Goal: Task Accomplishment & Management: Manage account settings

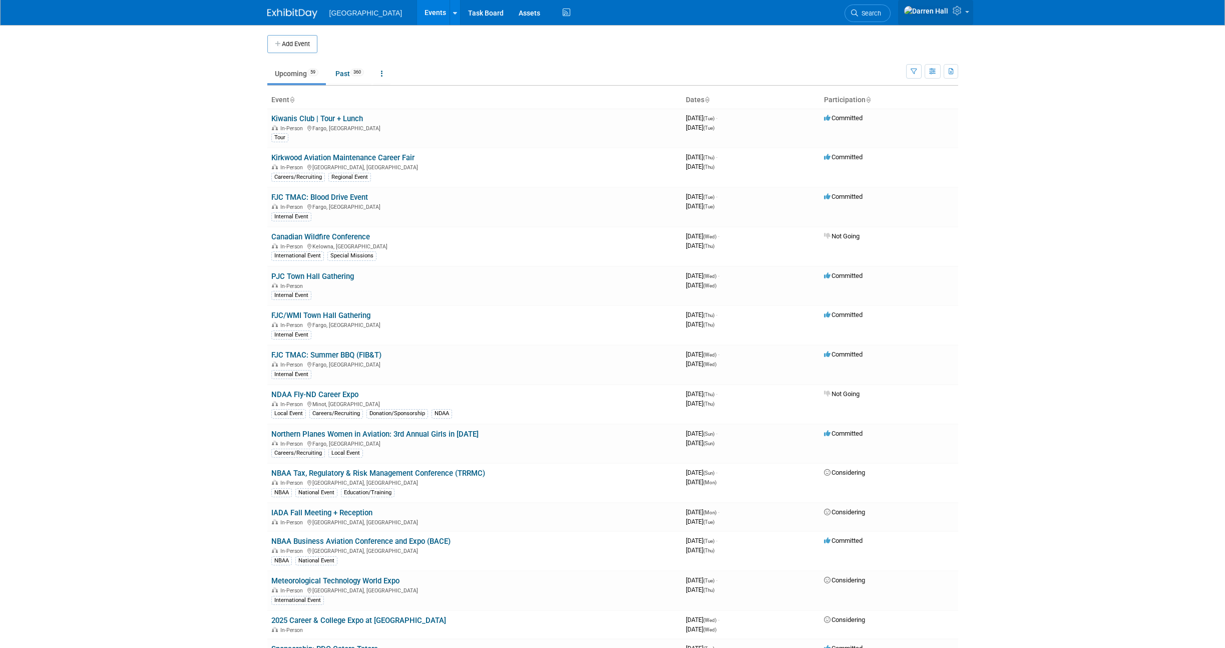
click at [955, 12] on icon at bounding box center [959, 10] width 12 height 9
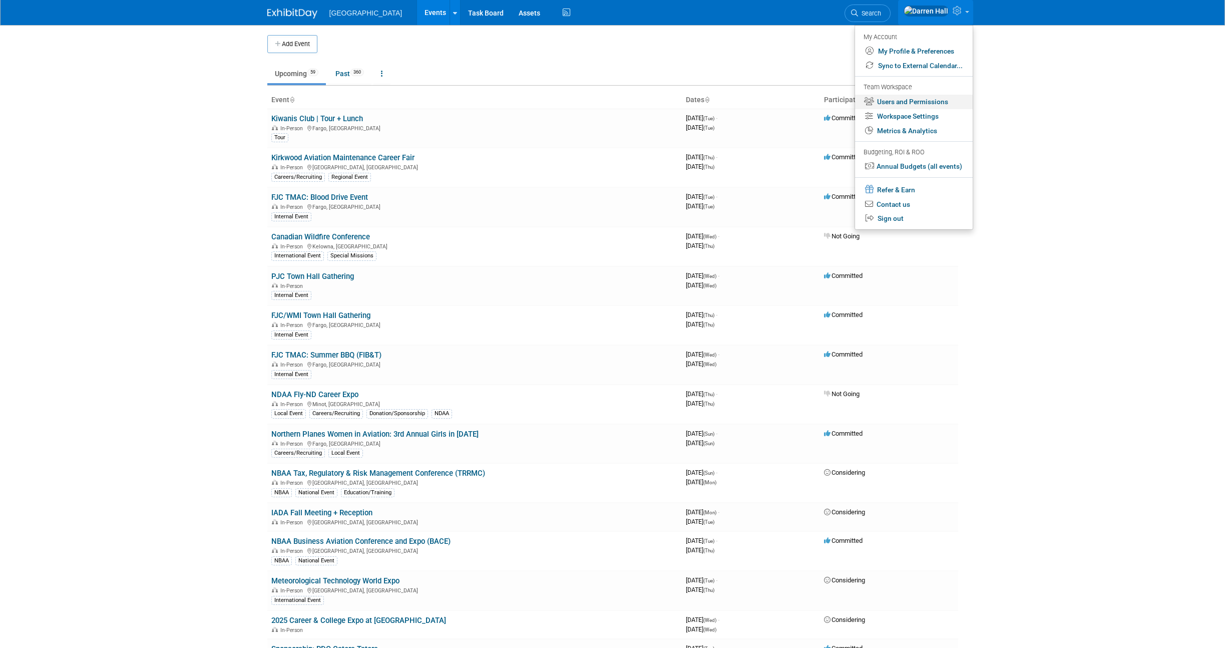
click at [901, 98] on link "Users and Permissions" at bounding box center [914, 102] width 118 height 15
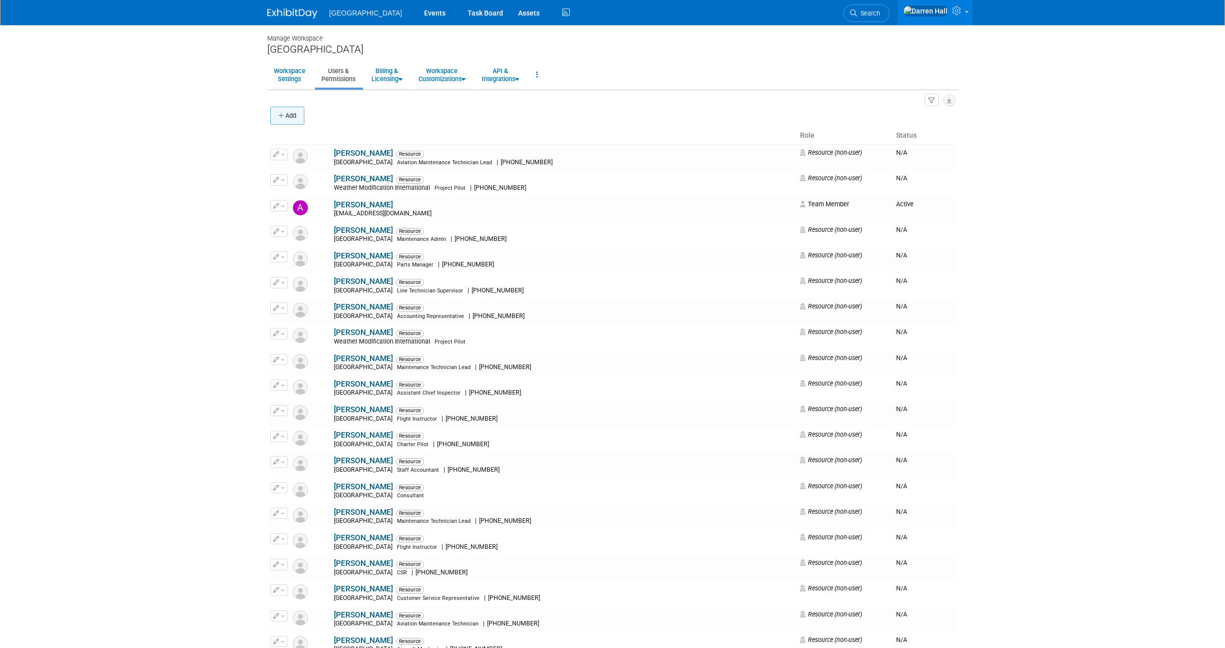
click at [290, 114] on button "Add" at bounding box center [287, 116] width 34 height 18
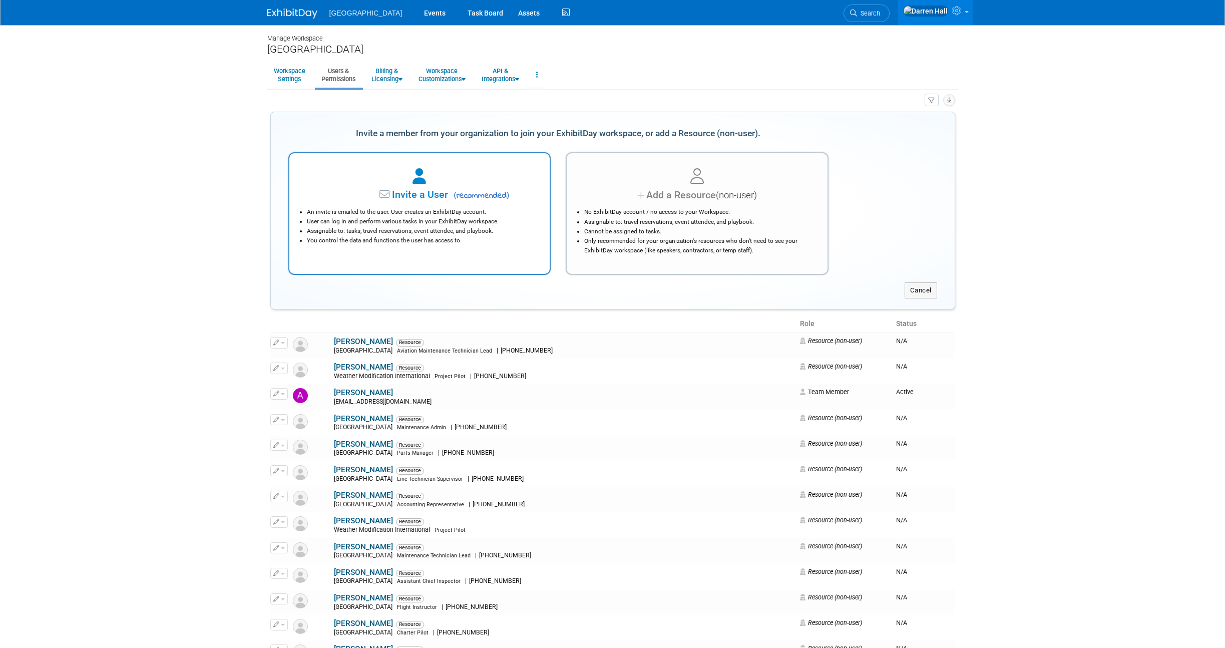
click at [411, 195] on span "Invite a User" at bounding box center [389, 195] width 119 height 12
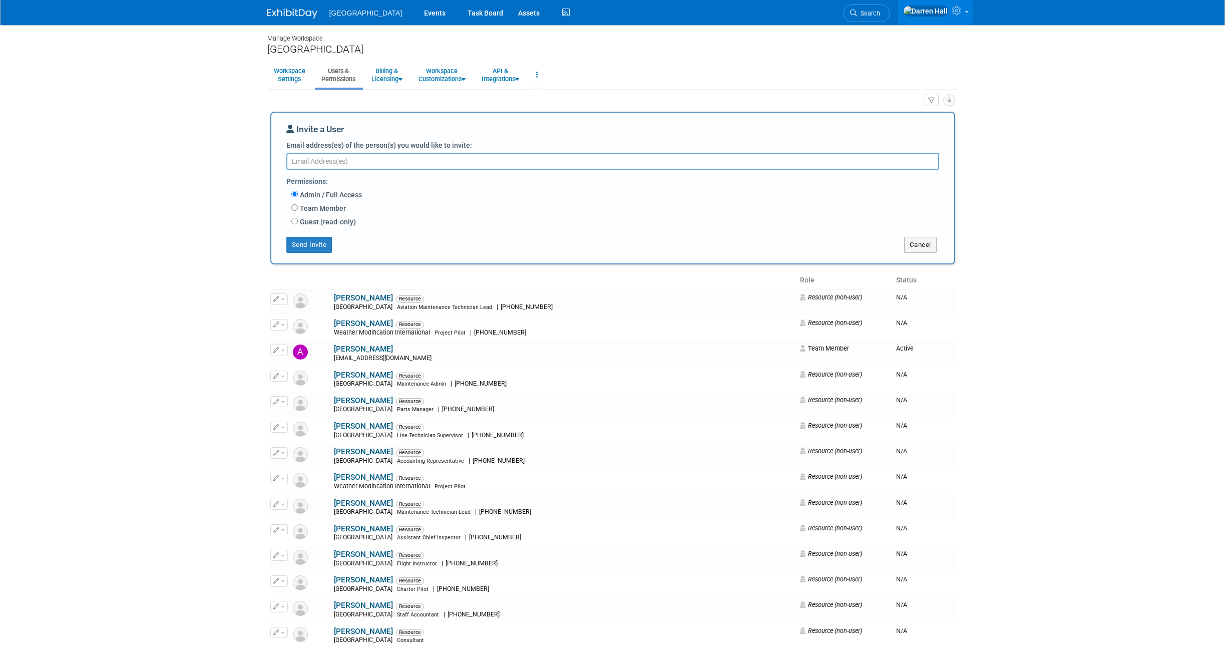
click at [349, 161] on textarea "Email address(es) of the person(s) you would like to invite:" at bounding box center [612, 161] width 653 height 17
click at [345, 163] on textarea "Email address(es) of the person(s) you would like to invite:" at bounding box center [612, 161] width 653 height 17
paste textarea "lstacklie@fargojet.com"
type textarea "lstacklie@fargojet.com"
click at [298, 206] on label "Team Member" at bounding box center [322, 208] width 48 height 10
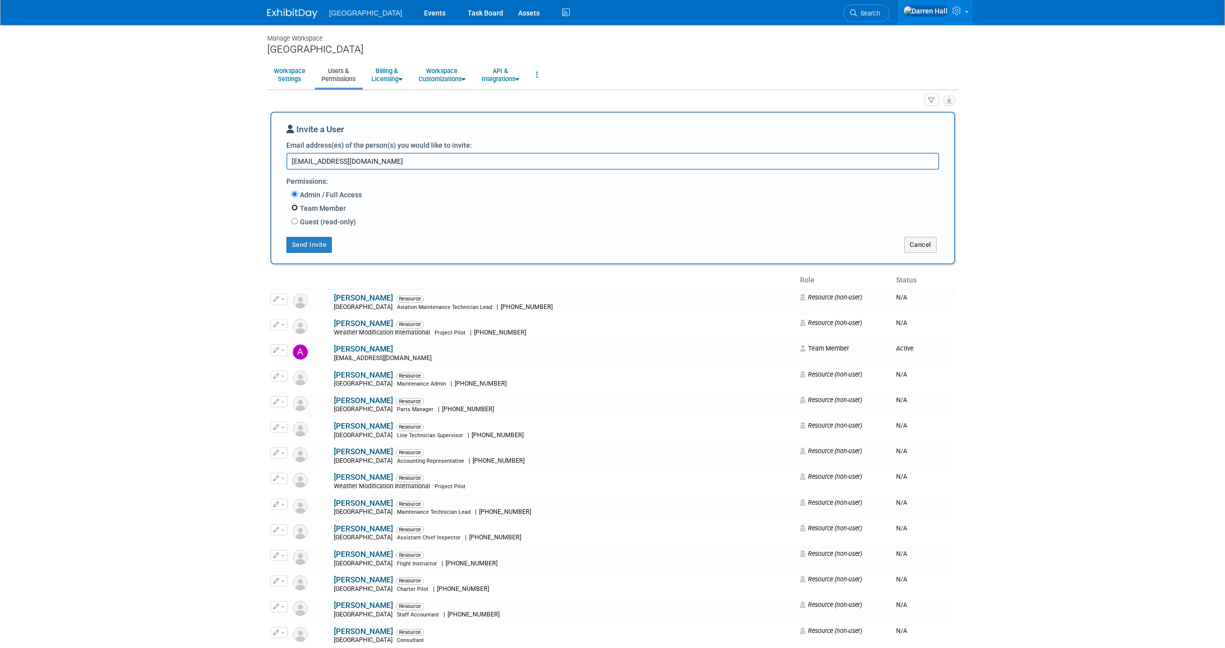
click at [297, 206] on input "Team Member" at bounding box center [294, 207] width 7 height 7
radio input "true"
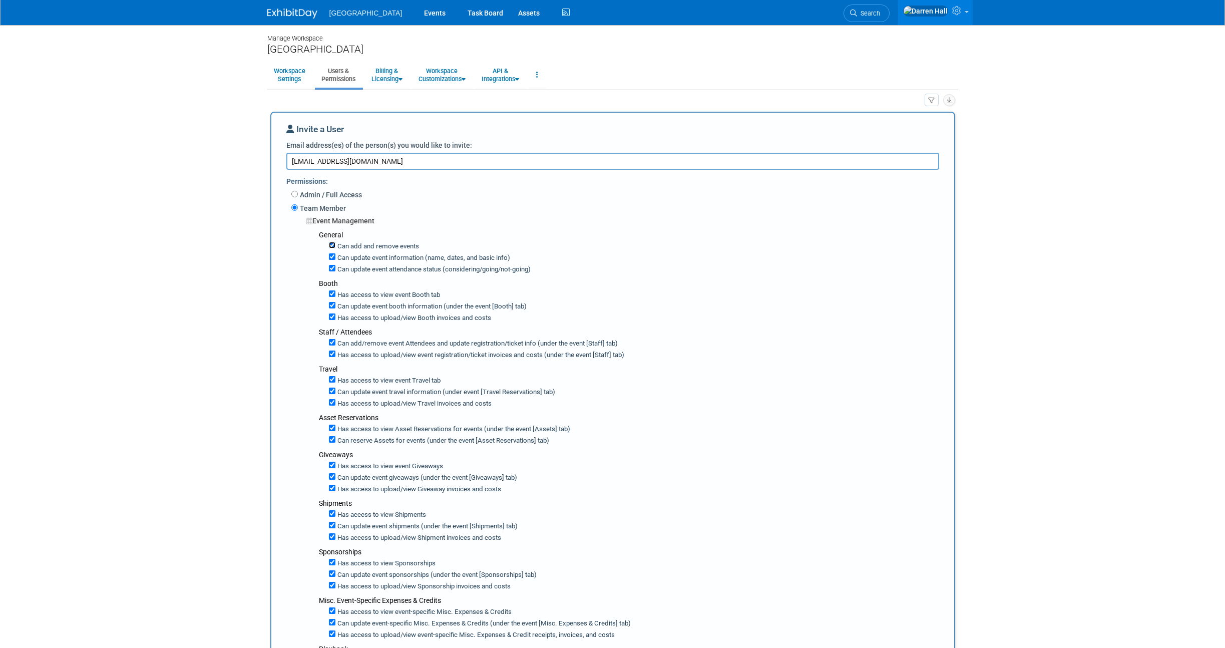
click at [333, 245] on input "Can add and remove events" at bounding box center [332, 245] width 7 height 7
checkbox input "true"
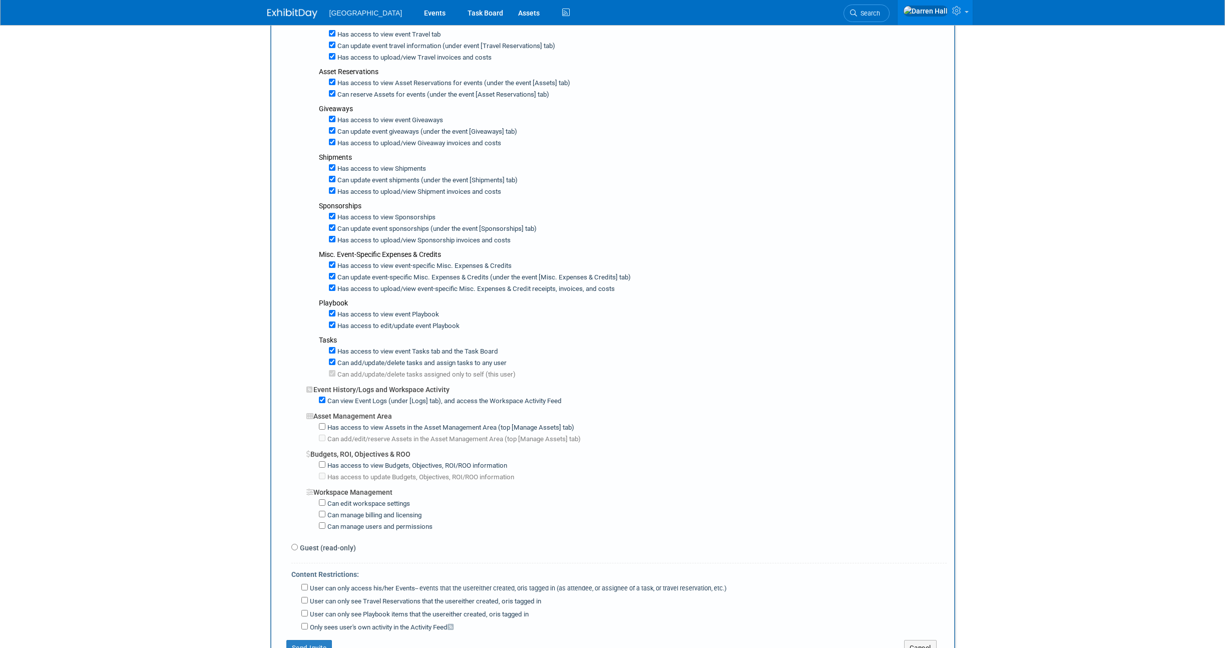
scroll to position [539, 0]
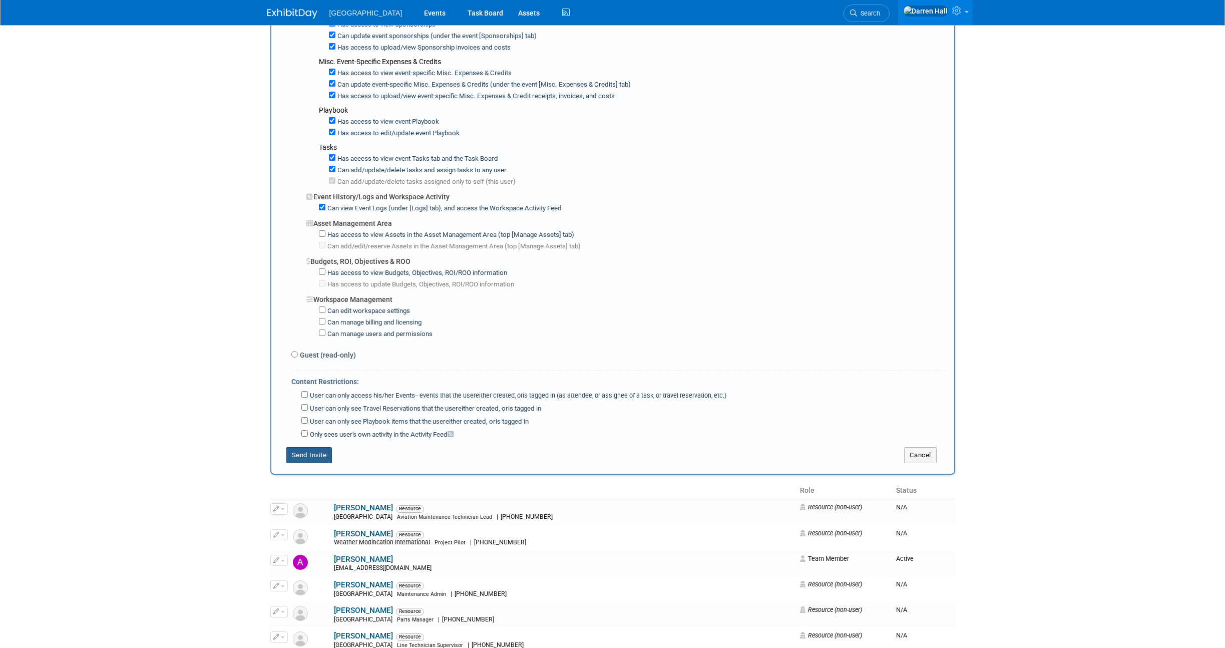
click at [305, 457] on button "Send Invite" at bounding box center [309, 455] width 46 height 16
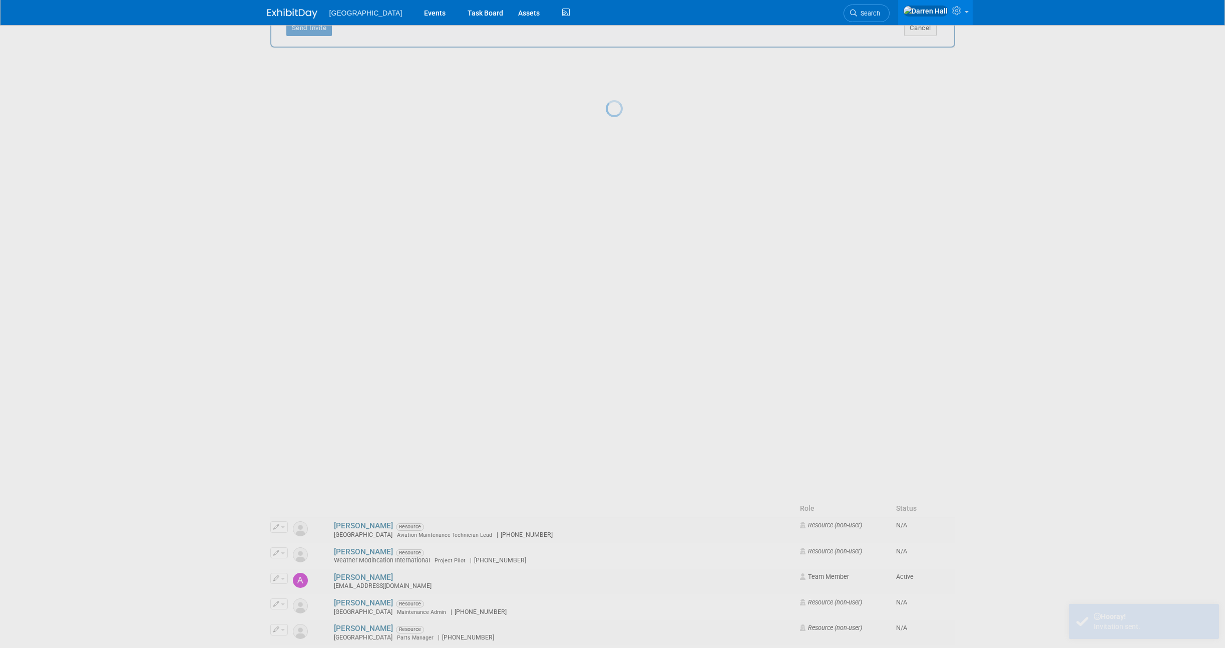
scroll to position [0, 0]
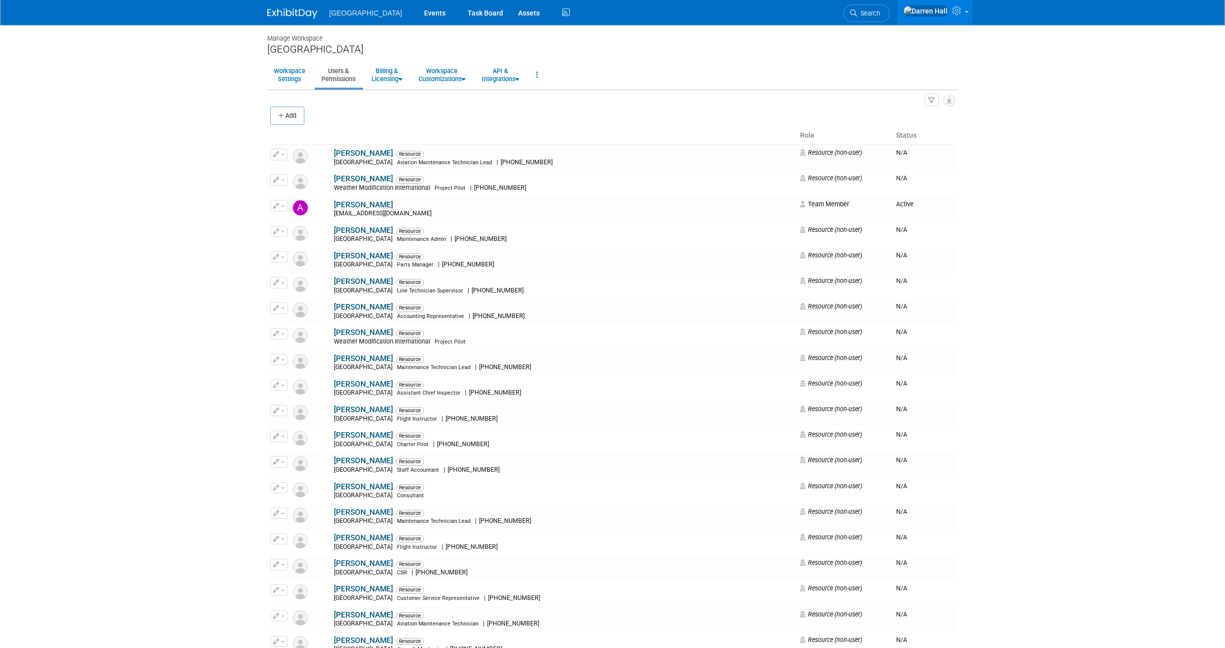
click at [291, 12] on img at bounding box center [292, 14] width 50 height 10
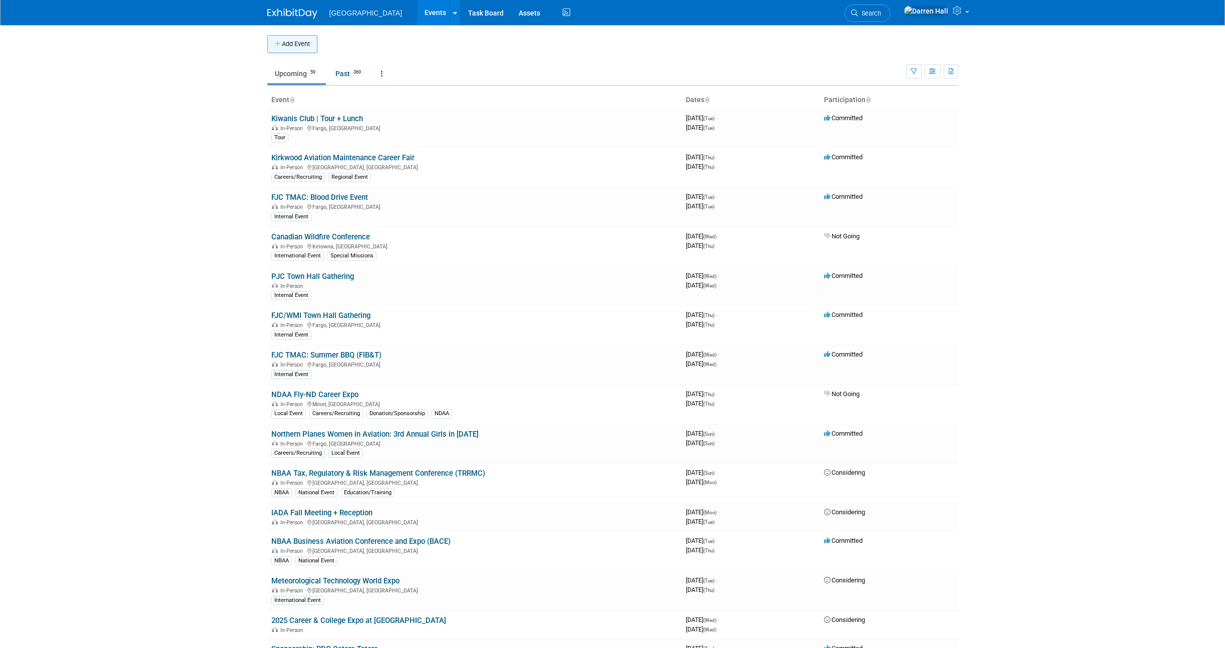
click at [302, 48] on button "Add Event" at bounding box center [292, 44] width 50 height 18
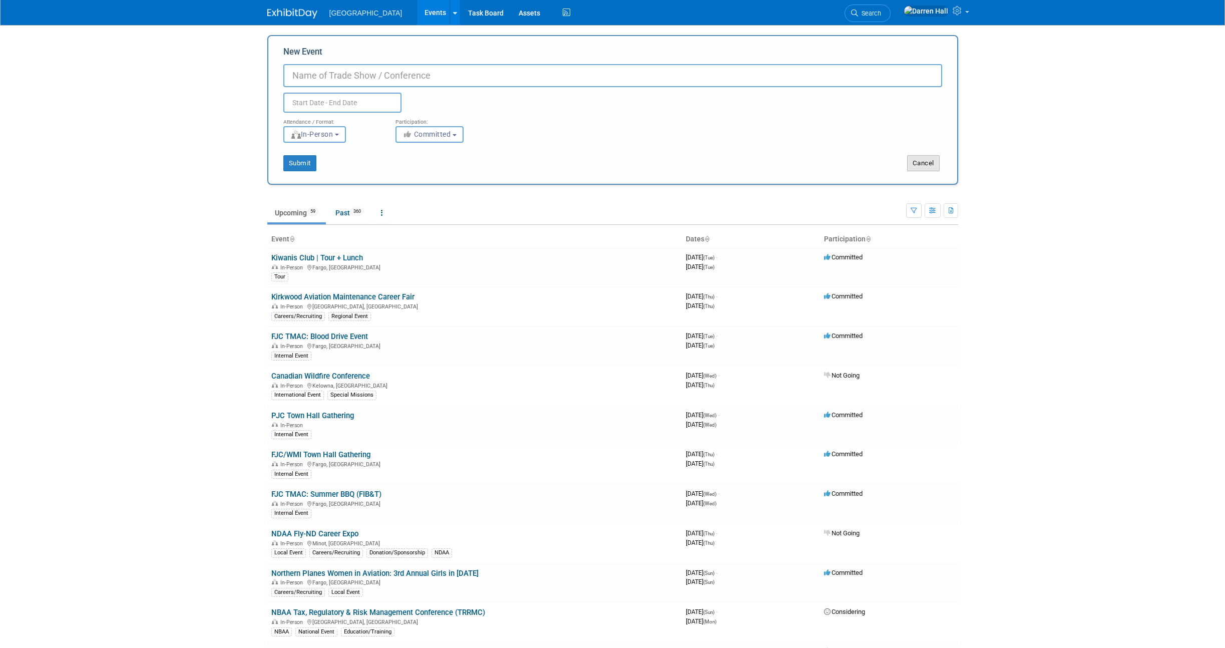
click at [920, 163] on button "Cancel" at bounding box center [923, 163] width 33 height 16
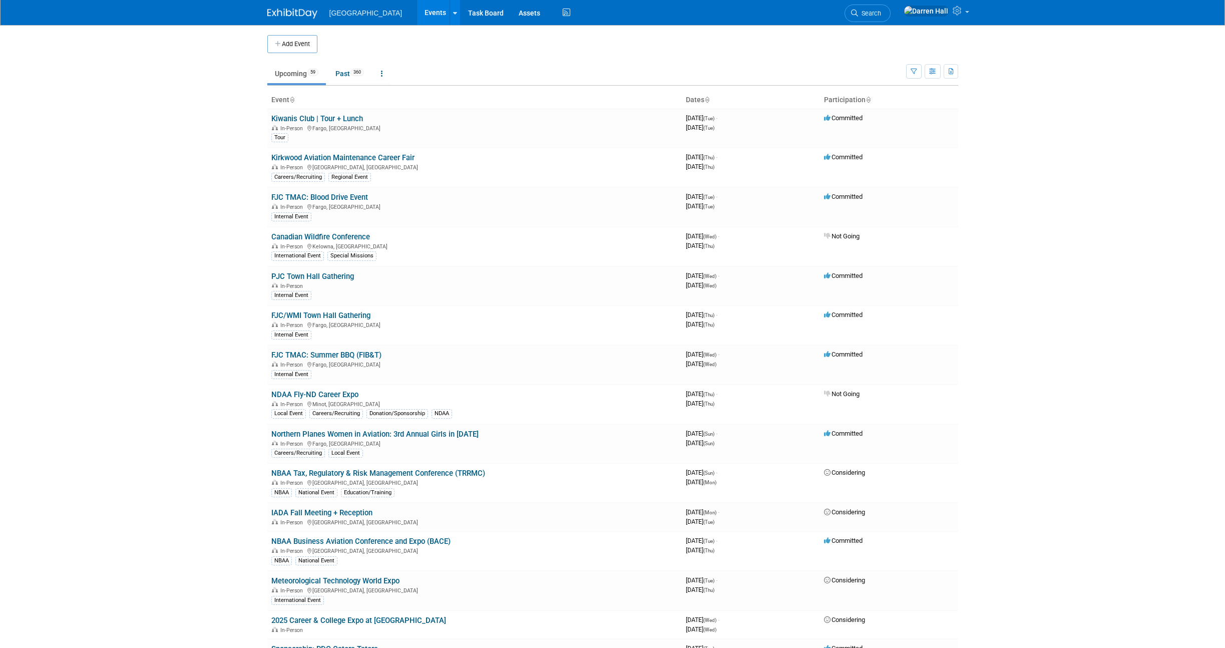
click at [881, 12] on span "Search" at bounding box center [869, 14] width 23 height 8
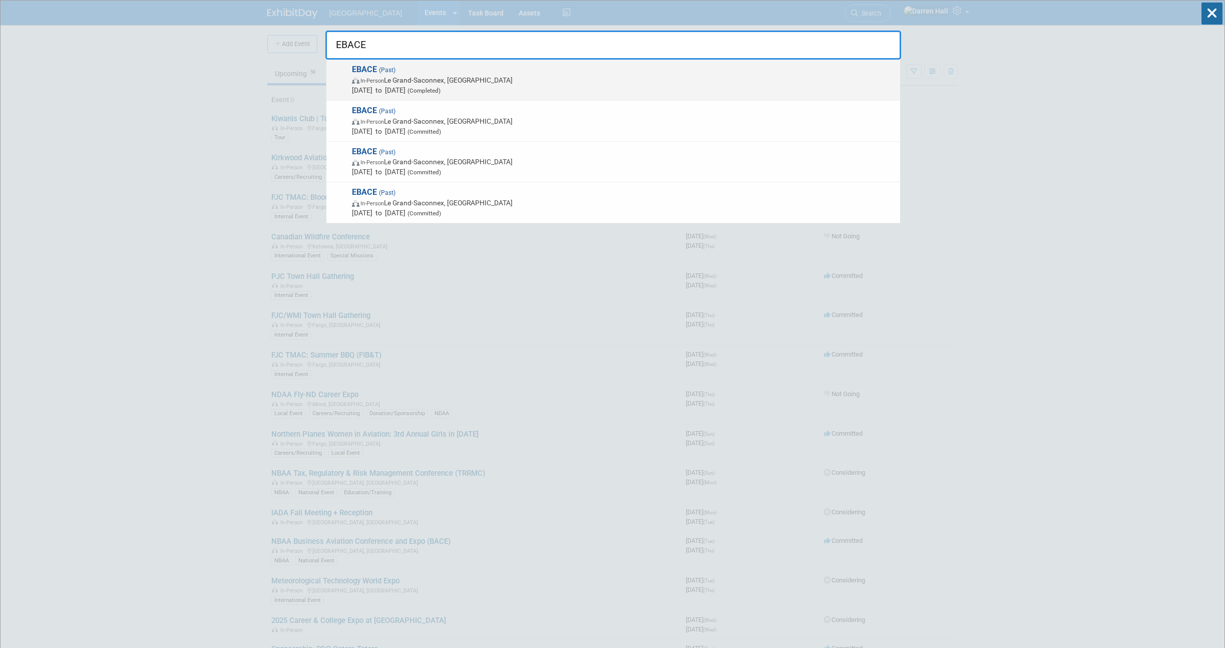
type input "EBACE"
click at [416, 78] on span "In-Person Le Grand-Saconnex, Switzerland" at bounding box center [623, 80] width 543 height 10
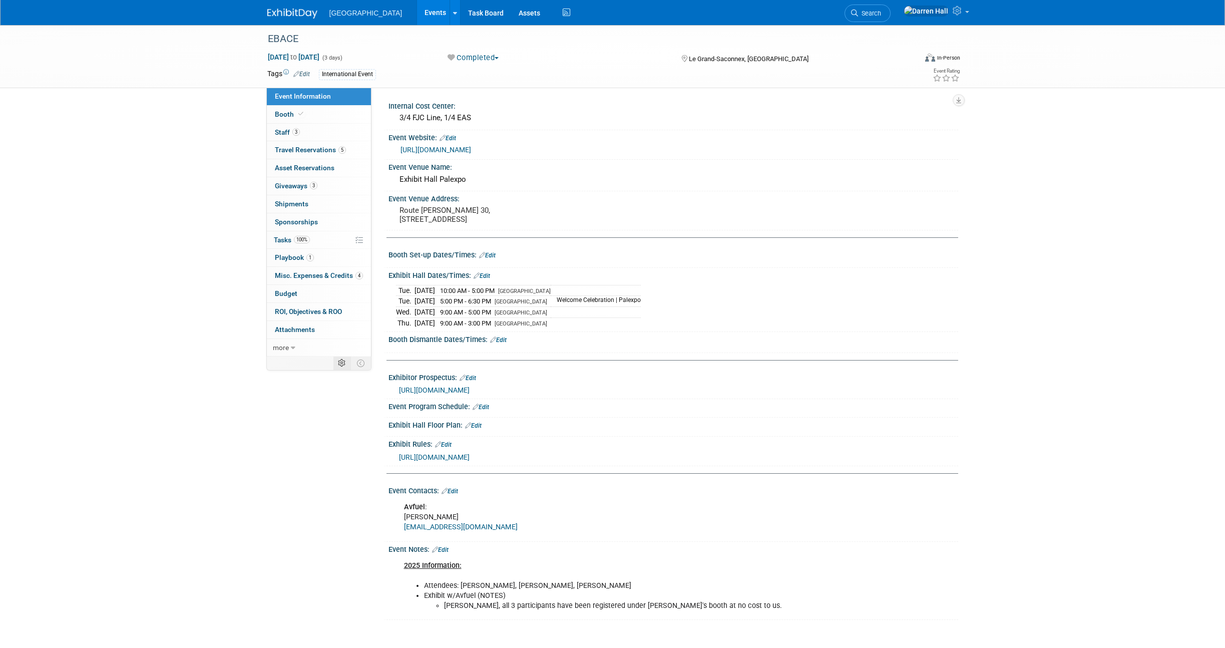
click at [339, 362] on icon at bounding box center [342, 364] width 8 height 8
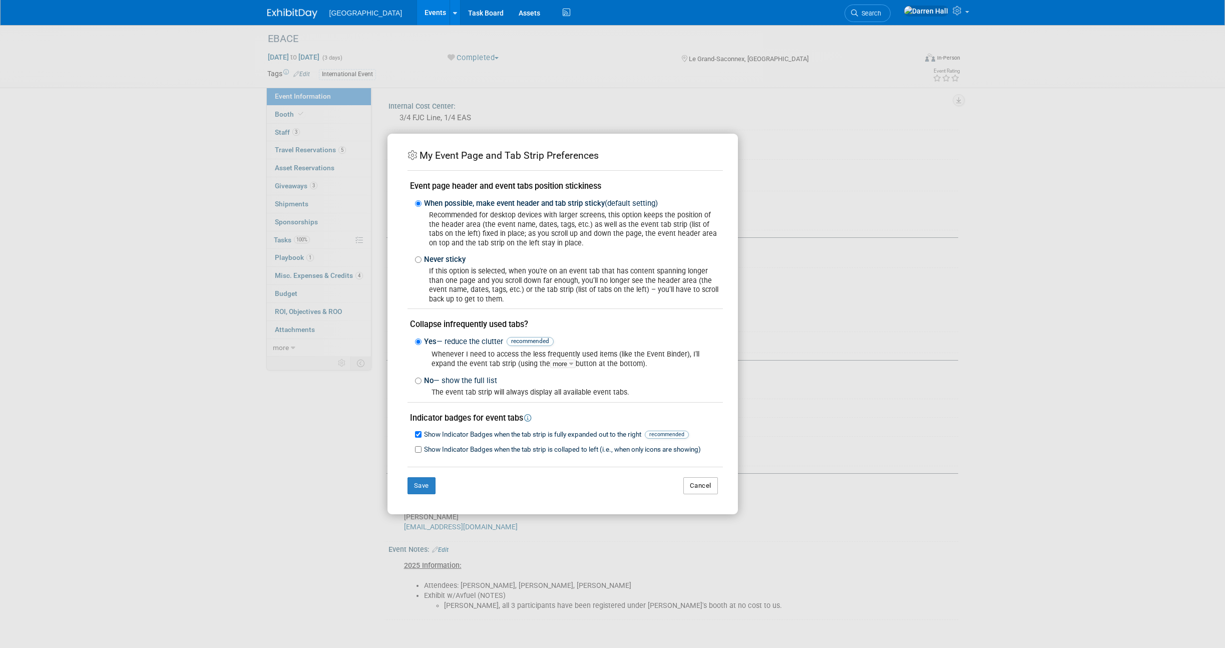
click at [700, 486] on button "Cancel" at bounding box center [701, 485] width 35 height 17
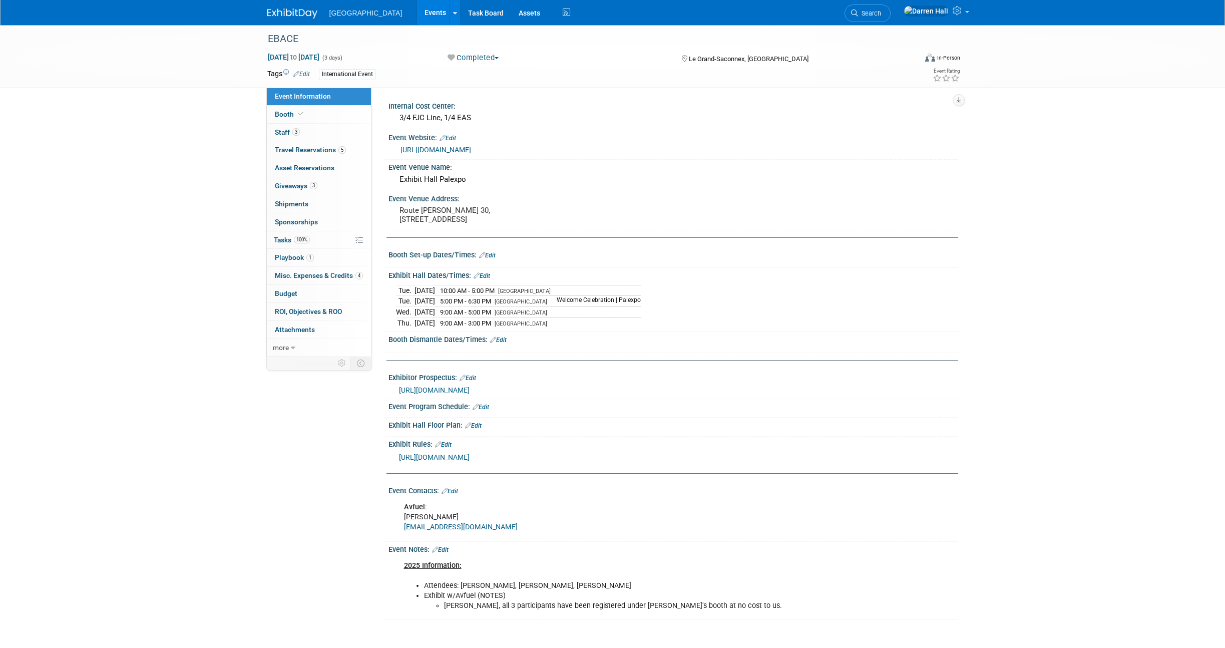
click at [498, 59] on button "Completed" at bounding box center [473, 58] width 59 height 11
click at [572, 58] on div "Completed Committed Considering Not Going Canceled Completed" at bounding box center [554, 58] width 221 height 11
click at [453, 15] on icon at bounding box center [455, 13] width 4 height 7
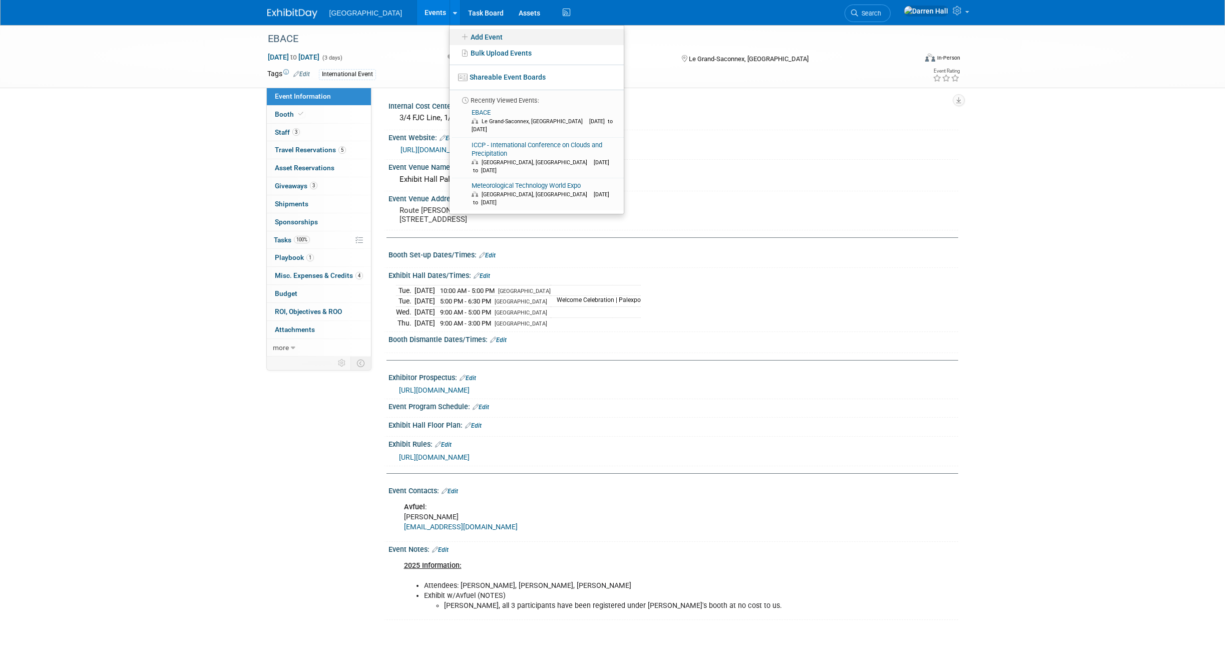
click at [474, 39] on link "Add Event" at bounding box center [537, 37] width 174 height 16
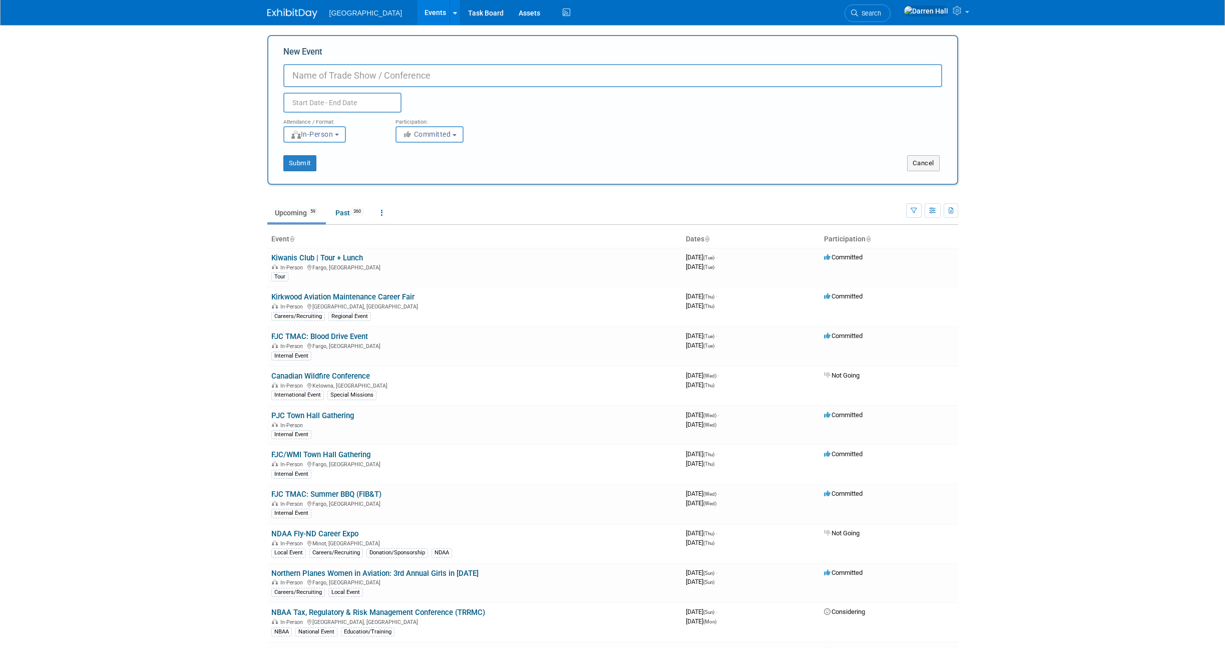
click at [424, 69] on input "New Event" at bounding box center [612, 75] width 659 height 23
click at [375, 98] on input "text" at bounding box center [342, 103] width 118 height 20
click at [375, 77] on input "EBACE" at bounding box center [612, 75] width 659 height 23
type input "EBACE 2026"
click at [351, 98] on input "text" at bounding box center [342, 103] width 118 height 20
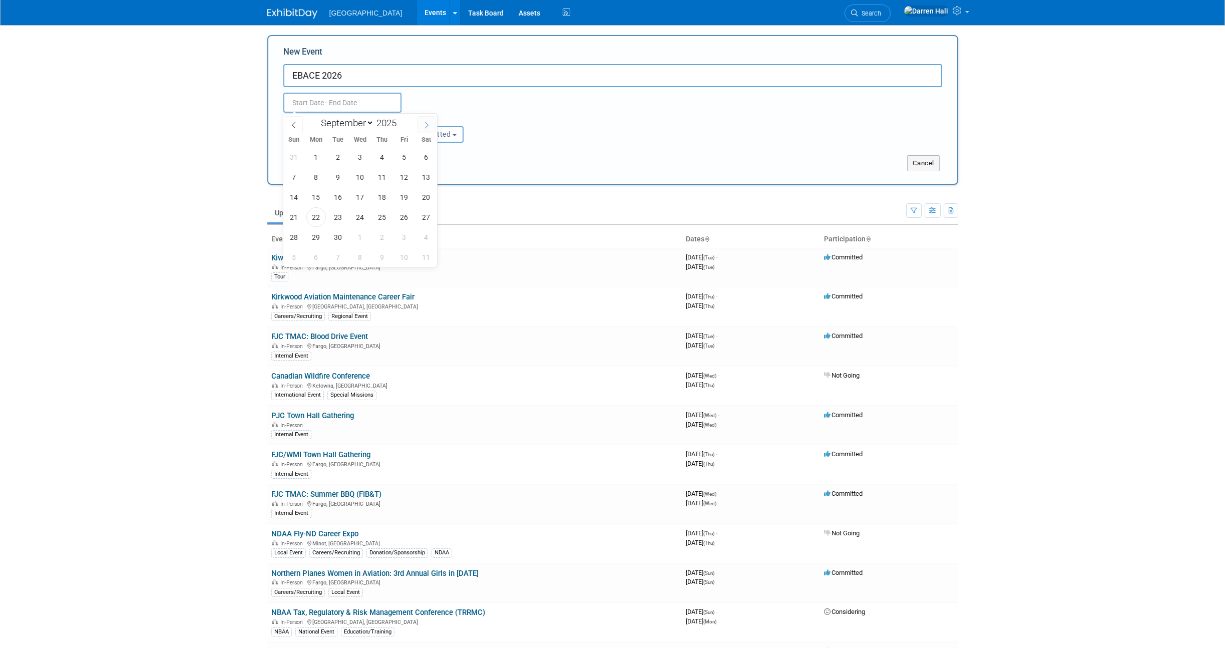
click at [426, 128] on icon at bounding box center [426, 125] width 7 height 7
click at [426, 129] on span at bounding box center [427, 124] width 18 height 17
select select "11"
click at [426, 129] on span at bounding box center [427, 124] width 18 height 17
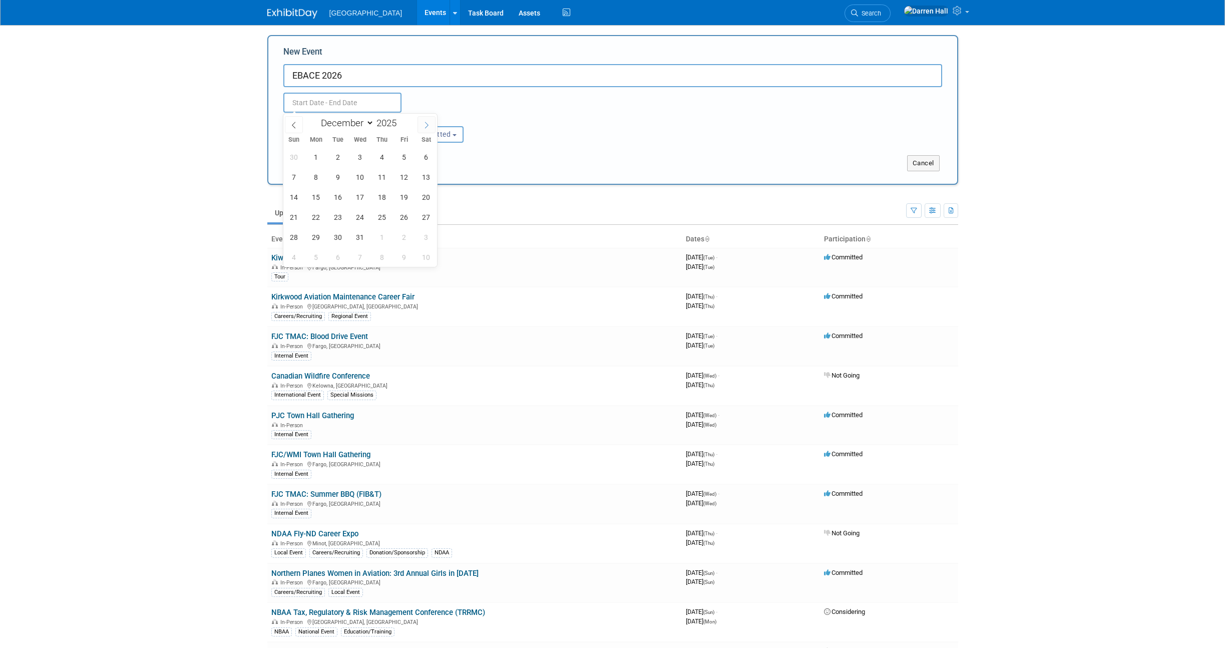
type input "2026"
click at [425, 129] on span at bounding box center [427, 124] width 18 height 17
click at [426, 130] on span at bounding box center [427, 124] width 18 height 17
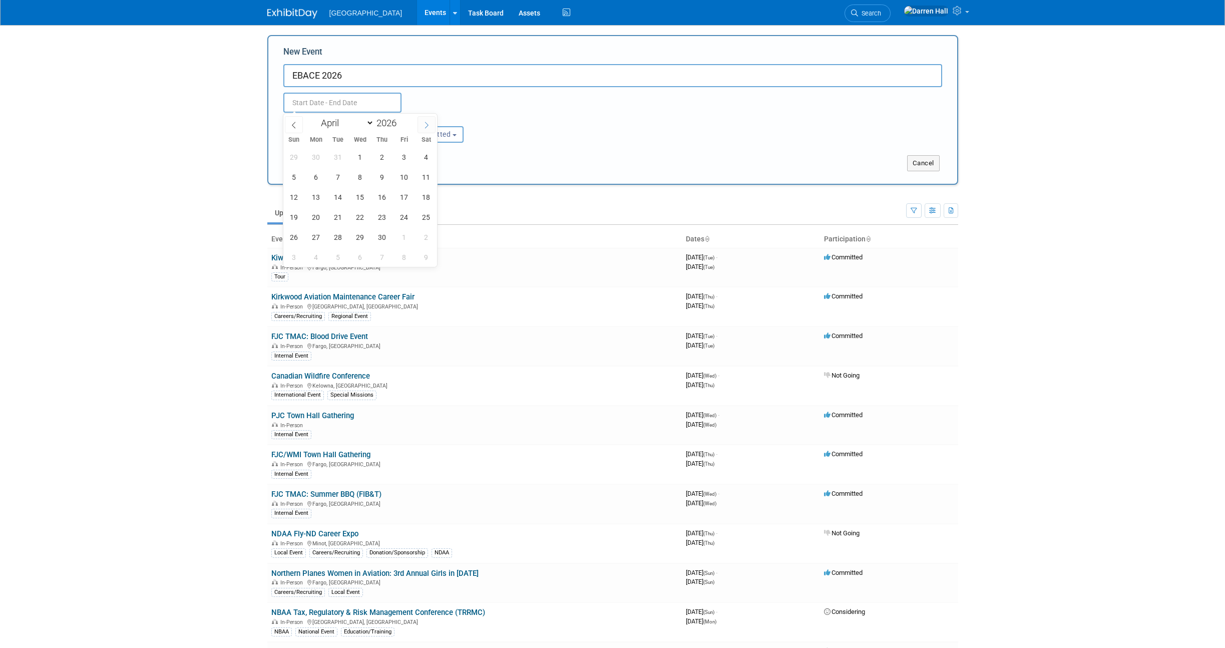
select select "4"
click at [358, 221] on span "20" at bounding box center [361, 217] width 20 height 20
click at [401, 219] on span "22" at bounding box center [405, 217] width 20 height 20
type input "May 20, 2026 to May 22, 2026"
click at [302, 163] on button "Submit" at bounding box center [299, 163] width 33 height 16
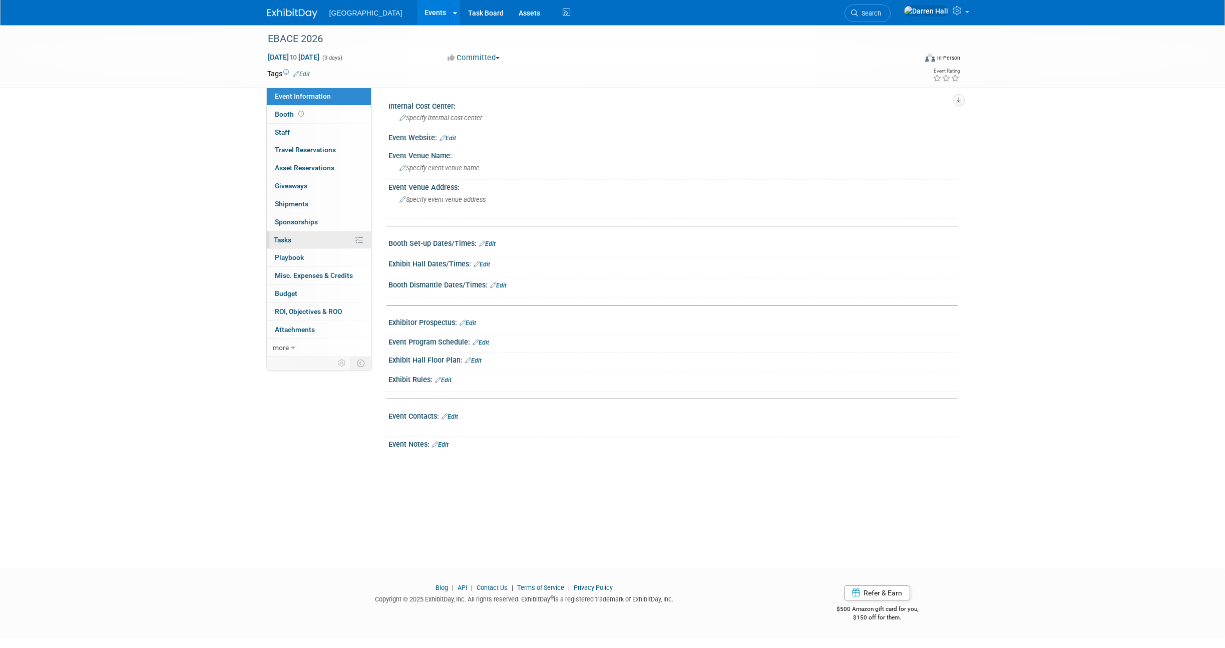
click at [362, 240] on icon at bounding box center [360, 240] width 8 height 8
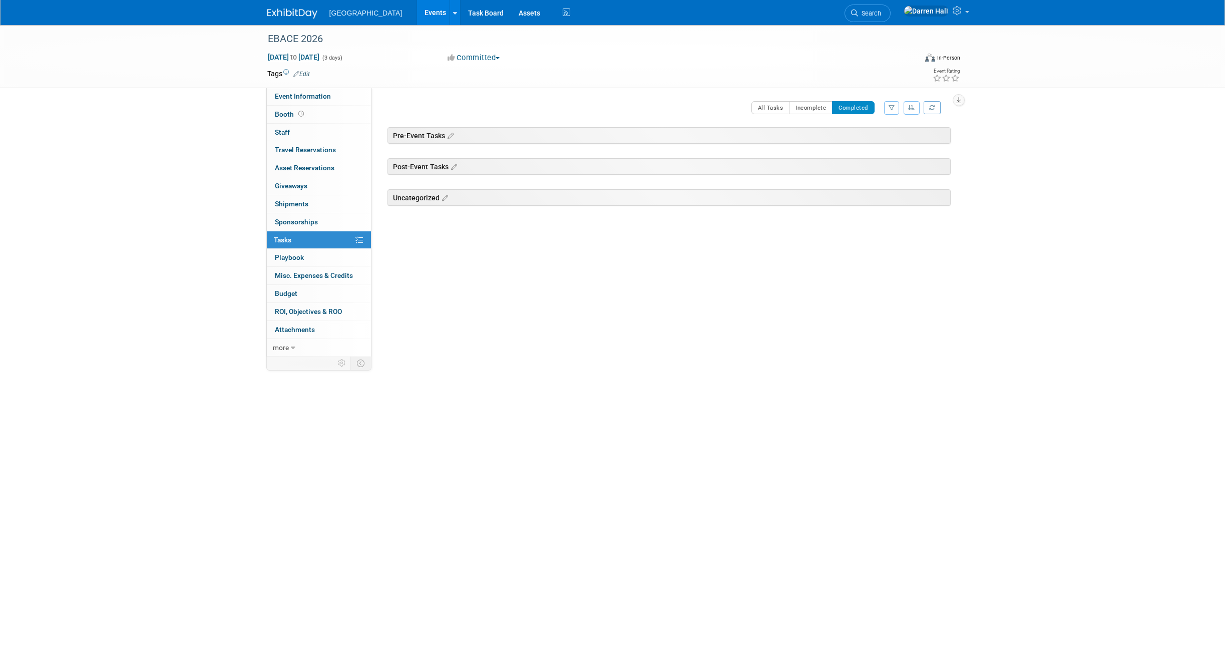
click at [909, 109] on icon "button" at bounding box center [911, 108] width 7 height 6
click at [498, 99] on div "Internal Cost Center: Specify internal cost center Event Website: Edit Event Ve…" at bounding box center [665, 222] width 587 height 269
click at [361, 14] on span "[GEOGRAPHIC_DATA]" at bounding box center [366, 13] width 73 height 8
click at [307, 15] on img at bounding box center [292, 14] width 50 height 10
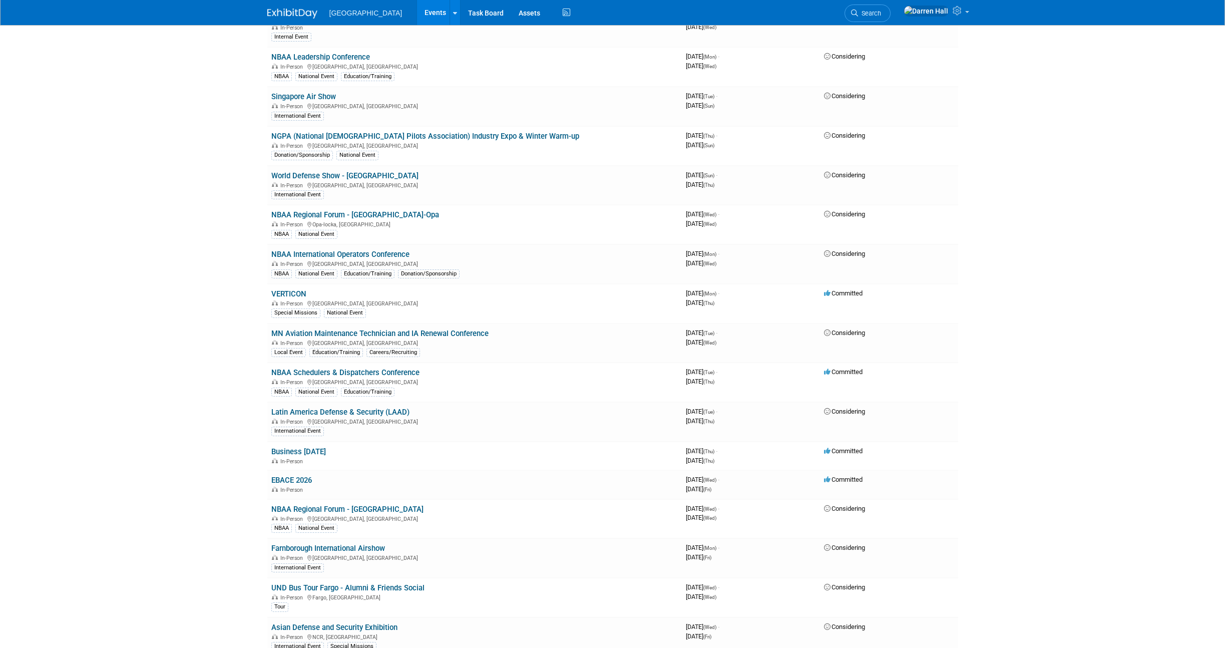
scroll to position [1445, 0]
